Goal: Information Seeking & Learning: Learn about a topic

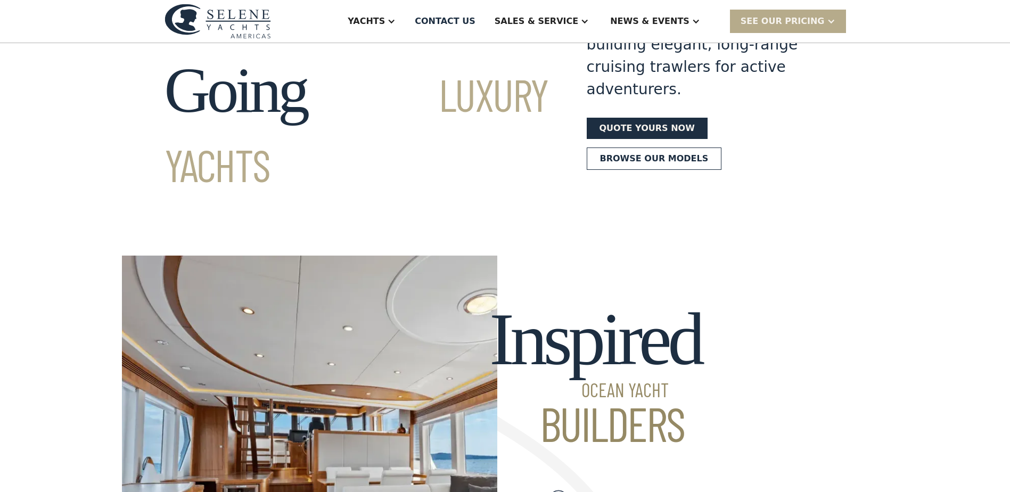
scroll to position [53, 0]
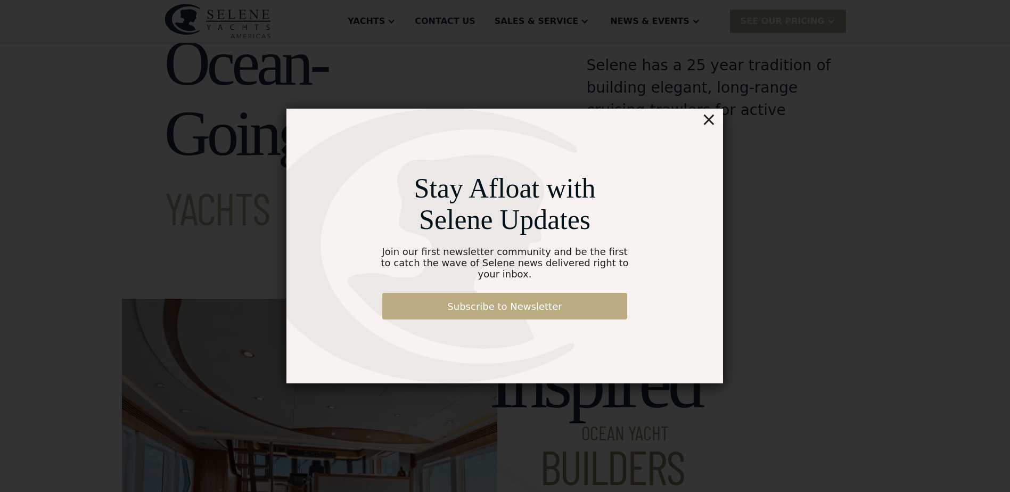
click at [487, 298] on link "Subscribe to Newsletter" at bounding box center [504, 306] width 245 height 27
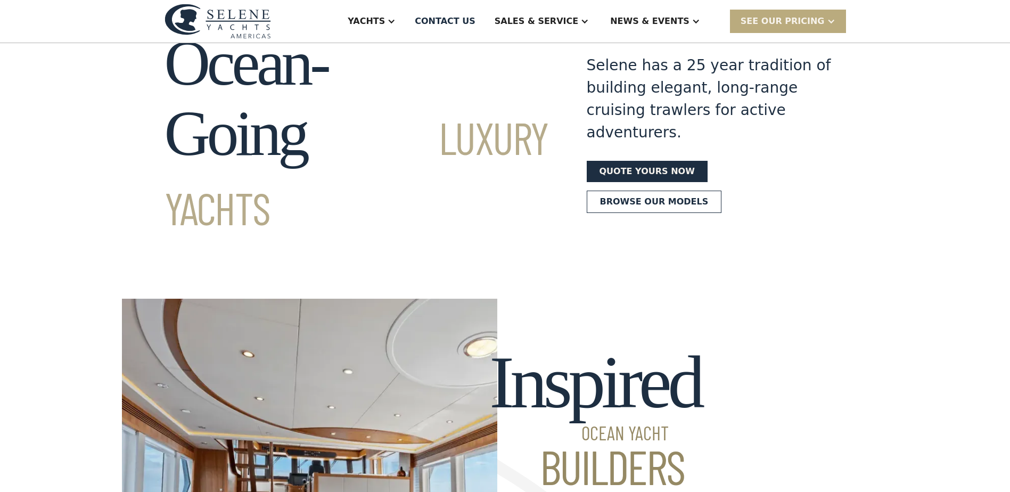
click at [804, 19] on div "SEE Our Pricing" at bounding box center [783, 21] width 84 height 13
click at [793, 43] on link "Get a PASSCODE" at bounding box center [801, 44] width 143 height 23
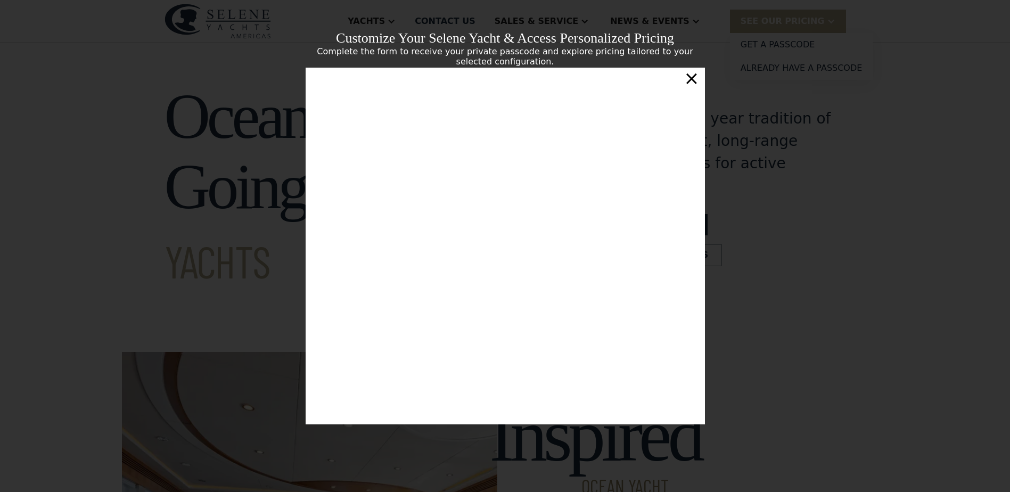
scroll to position [182, 0]
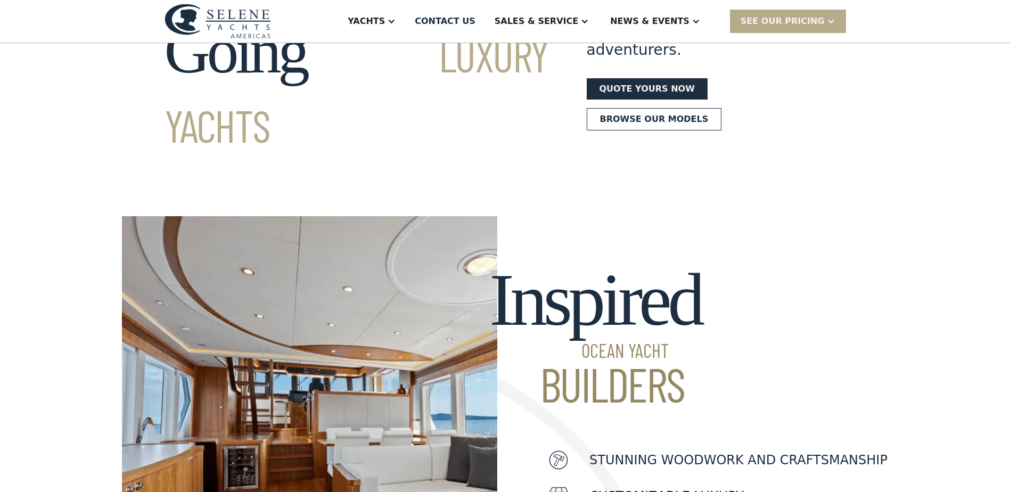
scroll to position [213, 0]
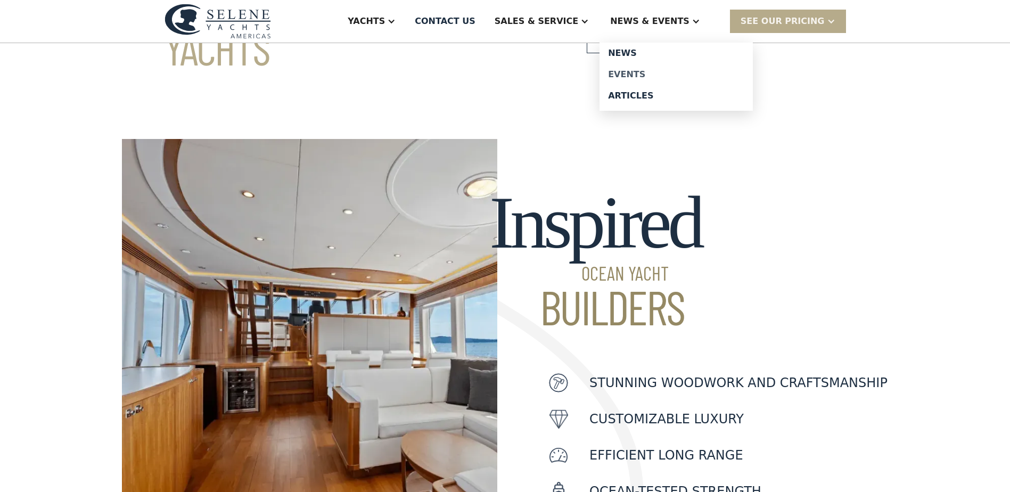
click at [653, 75] on div "Events" at bounding box center [676, 74] width 136 height 9
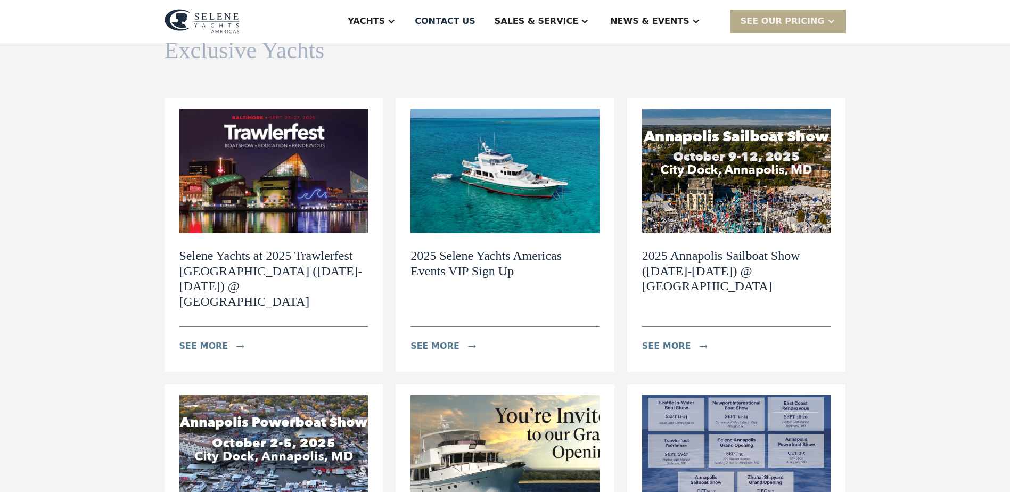
scroll to position [107, 0]
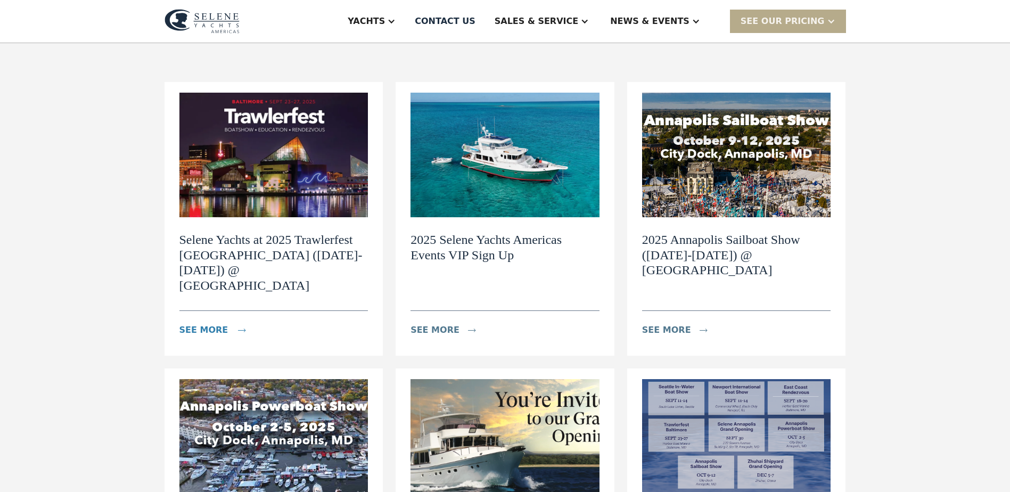
click at [193, 324] on div "see more" at bounding box center [204, 330] width 49 height 13
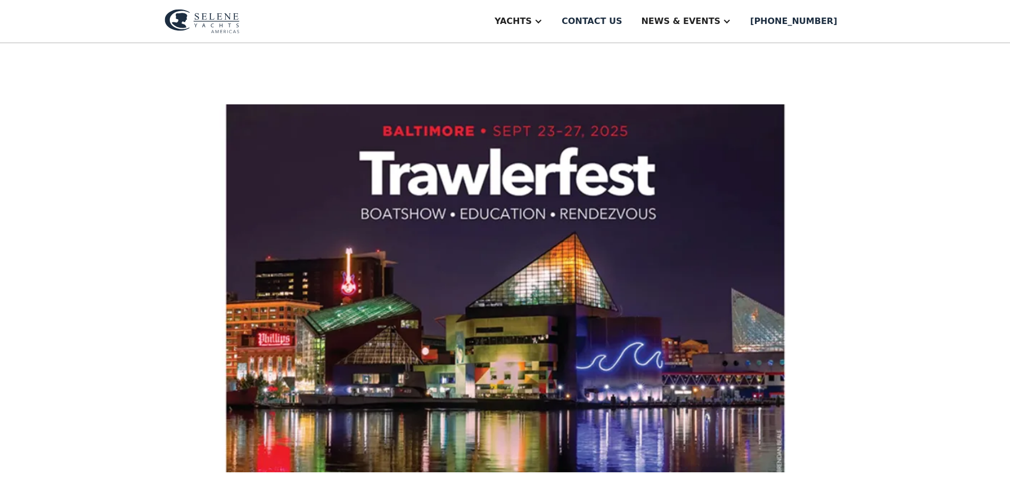
scroll to position [213, 0]
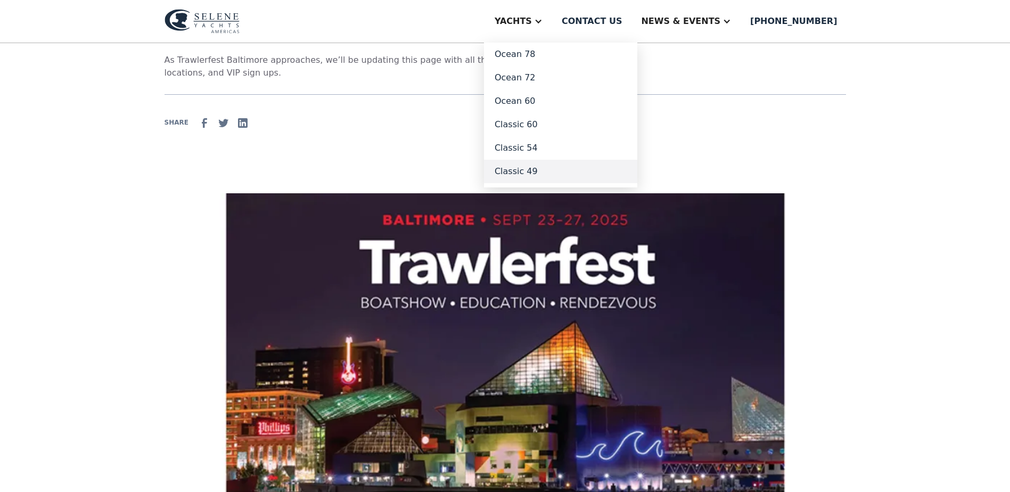
click at [566, 169] on link "Classic 49" at bounding box center [560, 171] width 153 height 23
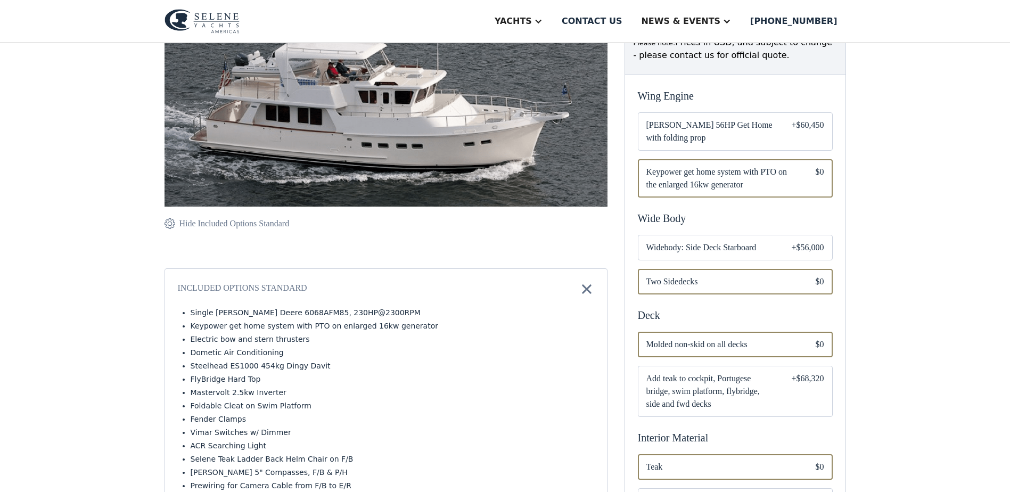
scroll to position [213, 0]
click at [715, 245] on span "Widebody: Side Deck Starboard" at bounding box center [711, 247] width 128 height 13
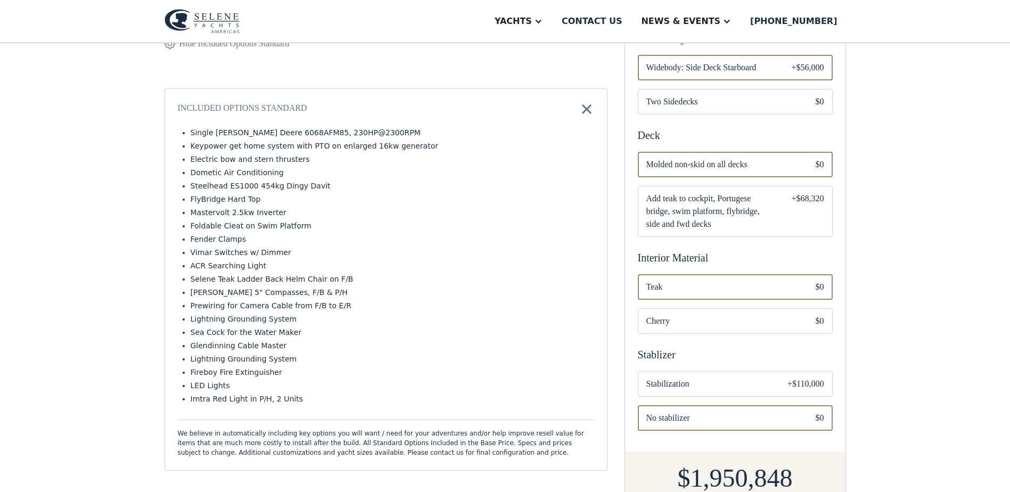
scroll to position [426, 0]
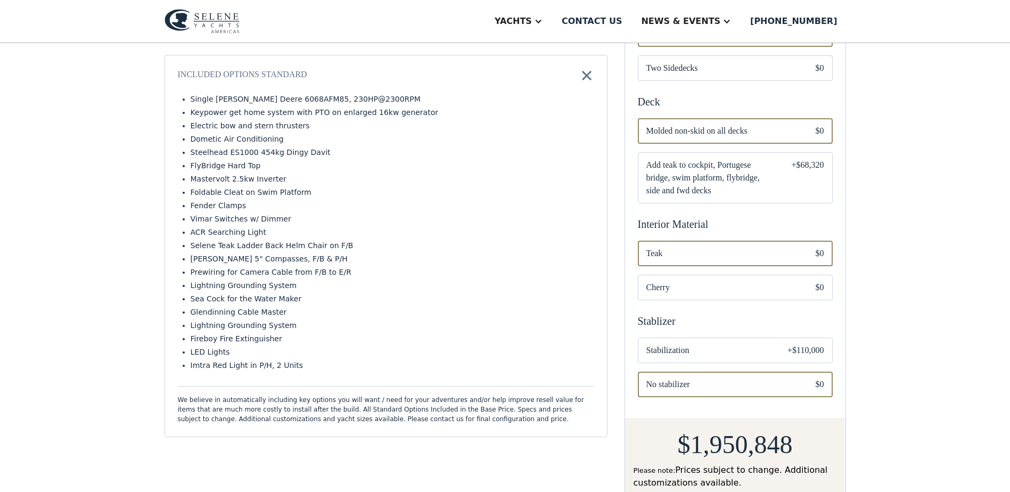
click at [678, 283] on span "Cherry" at bounding box center [723, 287] width 152 height 13
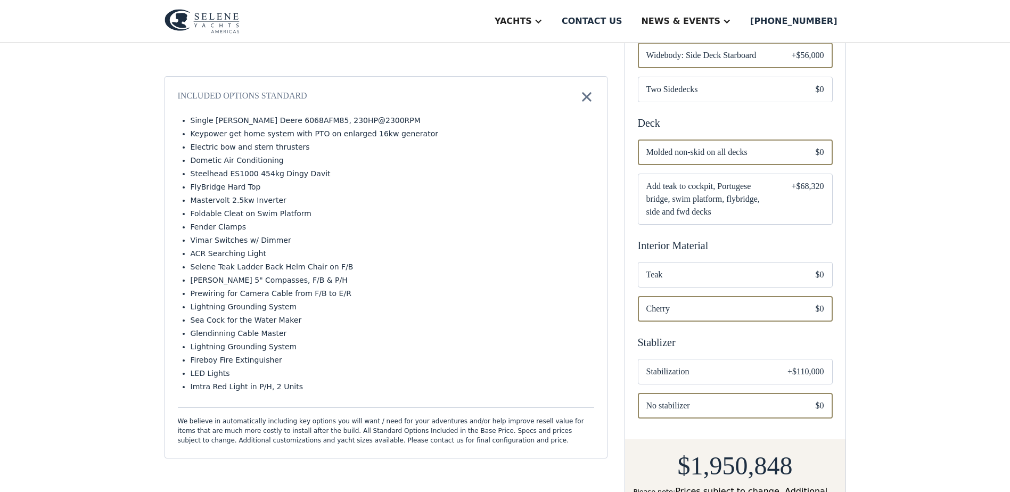
scroll to position [426, 0]
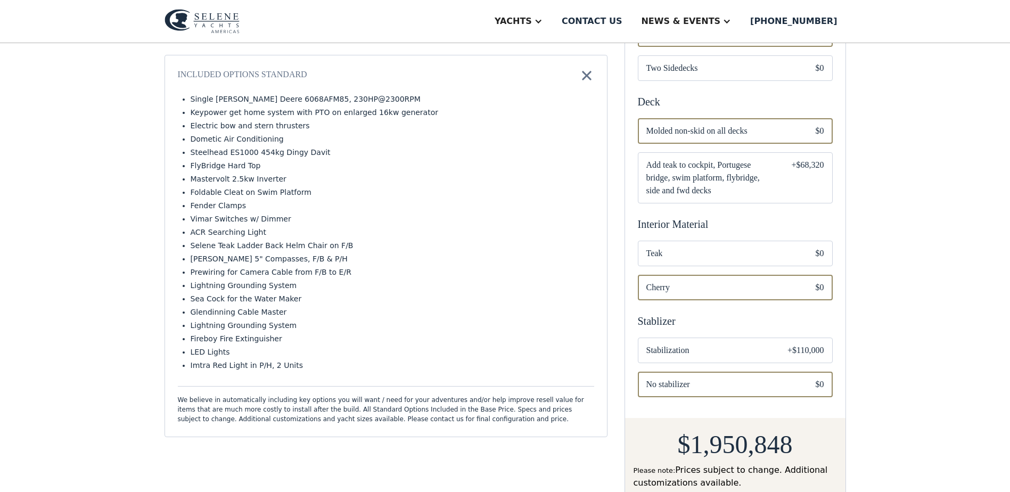
click at [696, 345] on span "Stabilization" at bounding box center [709, 350] width 125 height 13
